Goal: Transaction & Acquisition: Purchase product/service

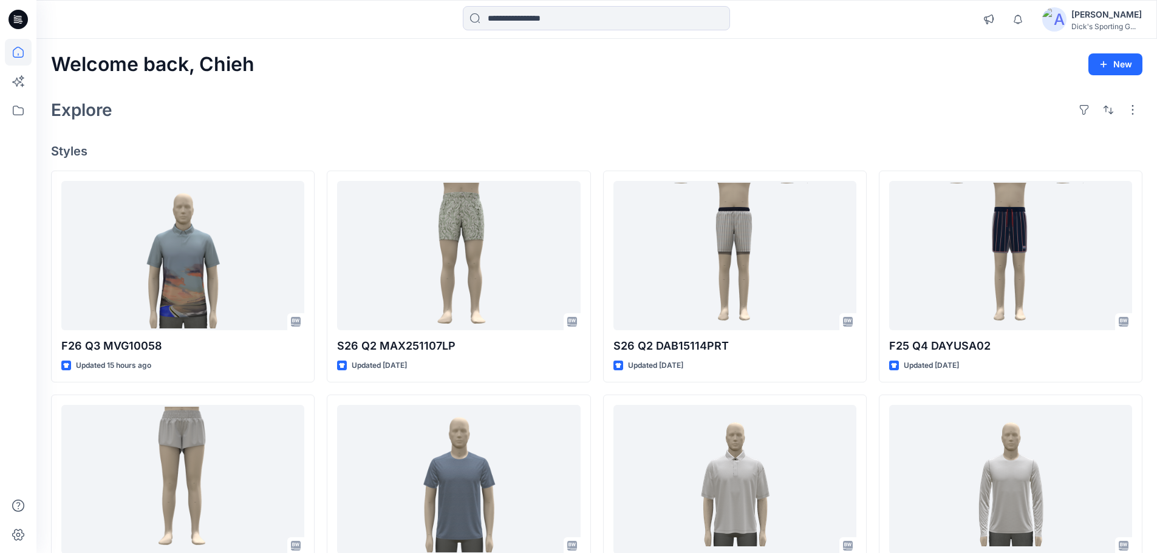
click at [15, 23] on icon at bounding box center [18, 19] width 19 height 19
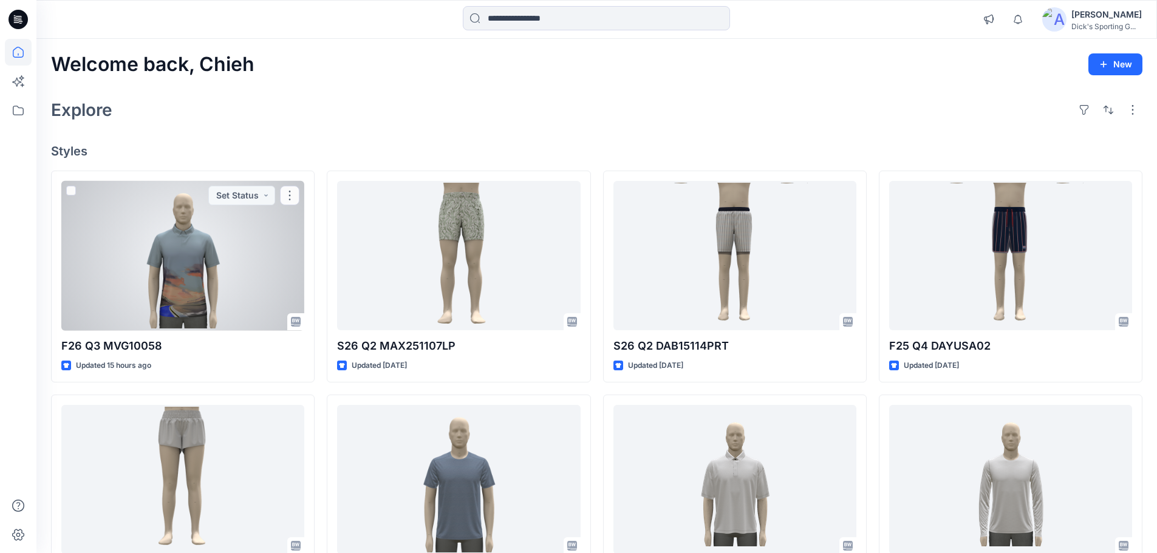
click at [304, 140] on div "Welcome back, Chieh New Explore Styles F26 Q3 MVG10058 Updated 15 hours ago Set…" at bounding box center [596, 464] width 1120 height 850
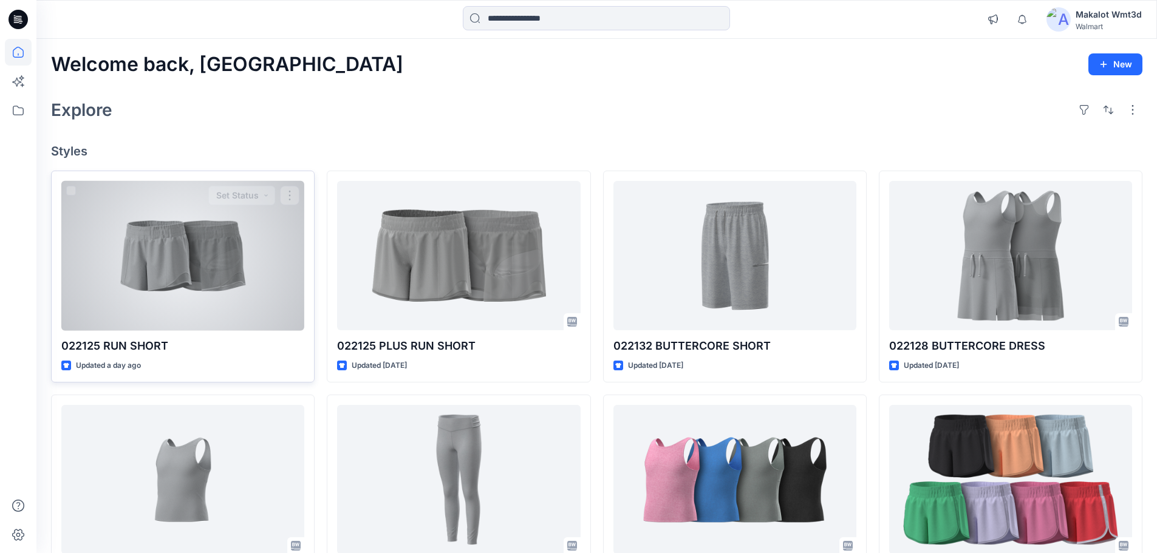
click at [253, 215] on div at bounding box center [182, 256] width 243 height 150
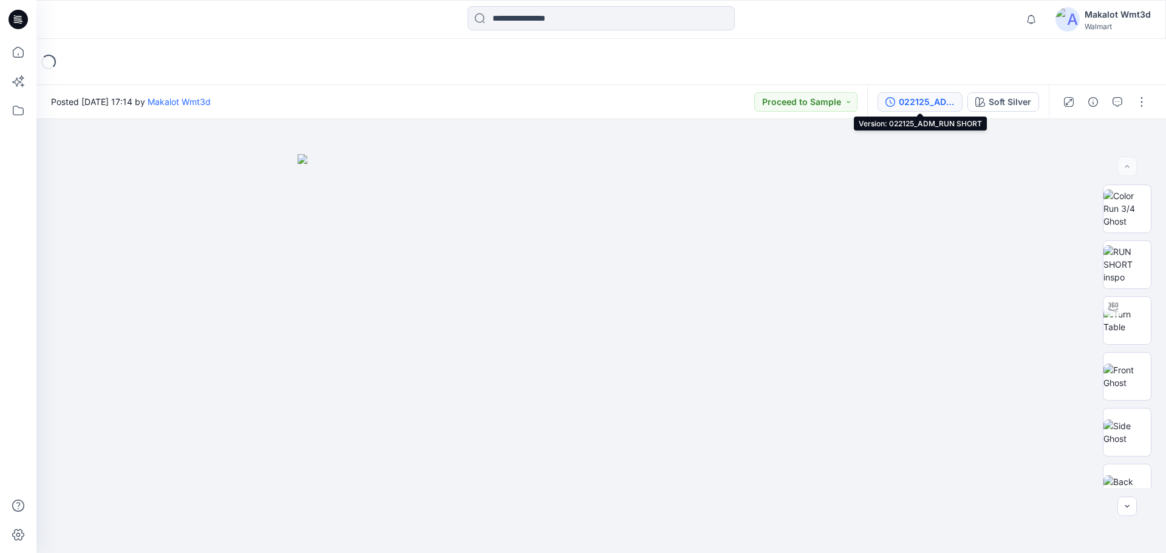
click at [931, 105] on div "022125_ADM_RUN SHORT" at bounding box center [927, 101] width 56 height 13
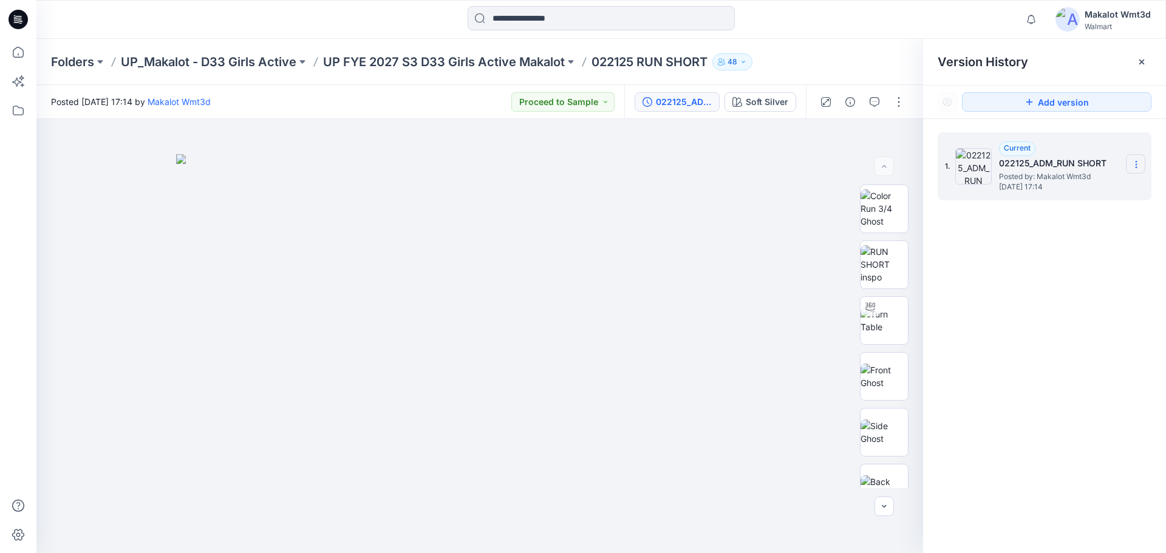
click at [1136, 162] on icon at bounding box center [1135, 162] width 1 height 1
click at [16, 14] on icon at bounding box center [18, 19] width 19 height 19
